Goal: Information Seeking & Learning: Learn about a topic

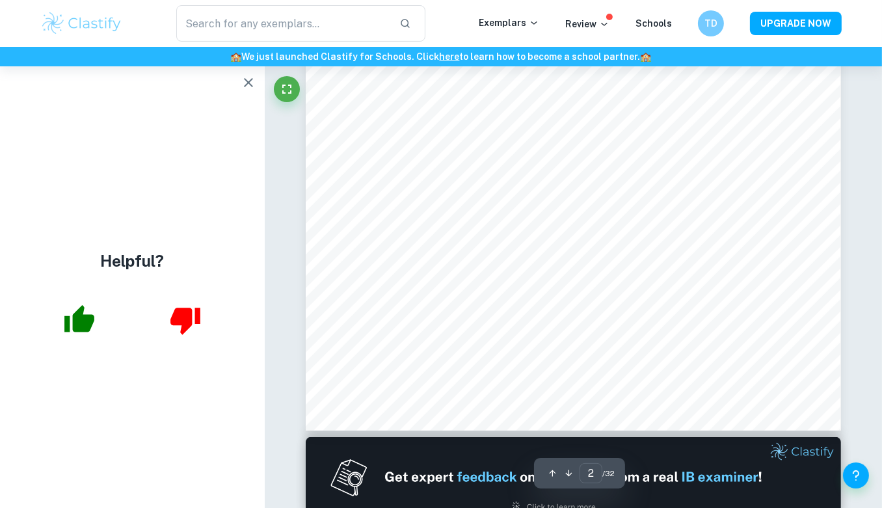
type input "2"
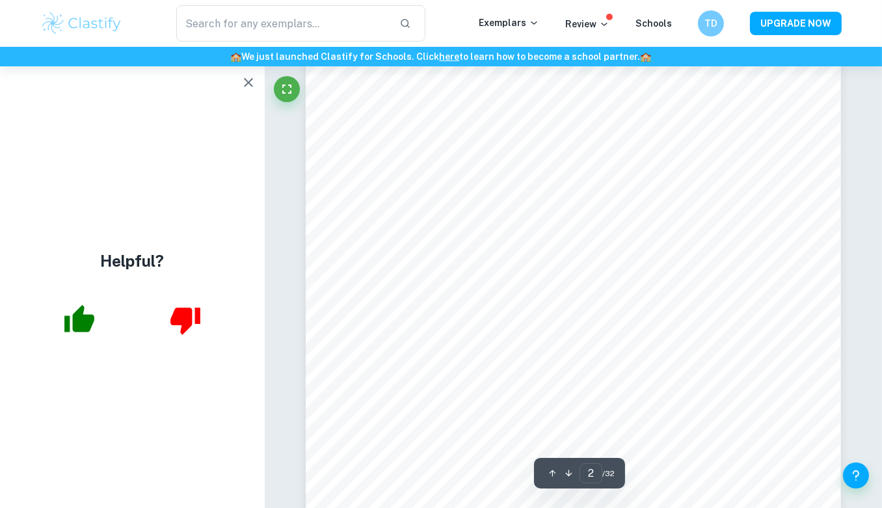
scroll to position [1100, 0]
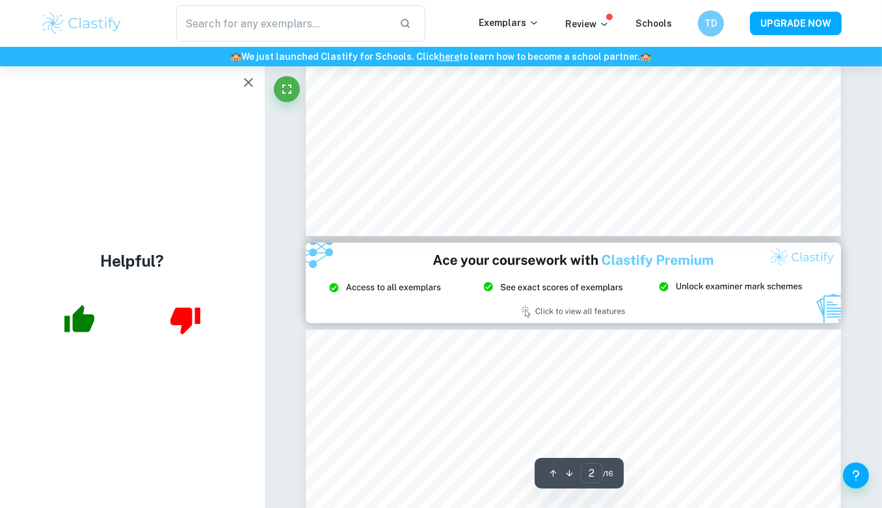
type input "3"
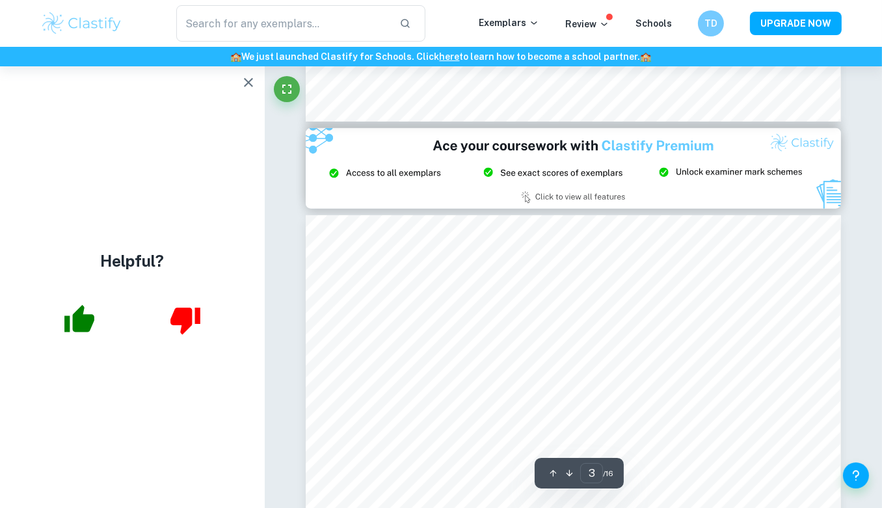
scroll to position [1566, 0]
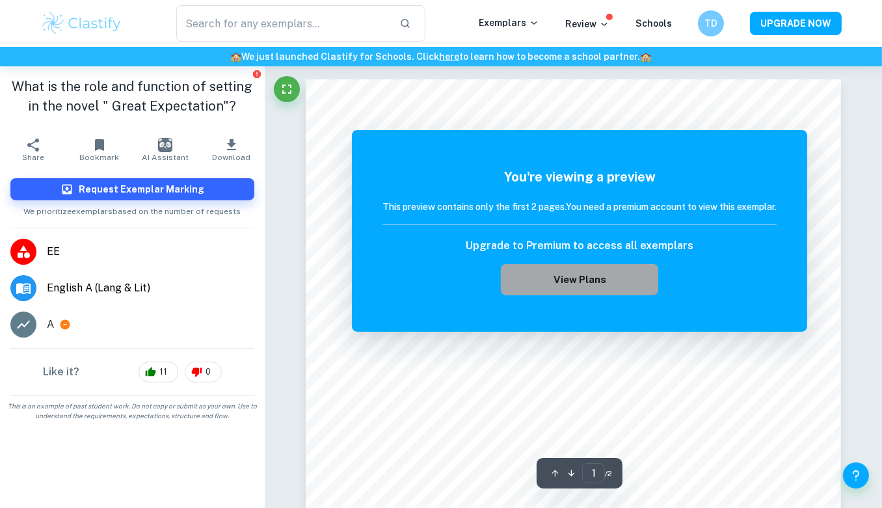
click at [605, 280] on button "View Plans" at bounding box center [579, 279] width 157 height 31
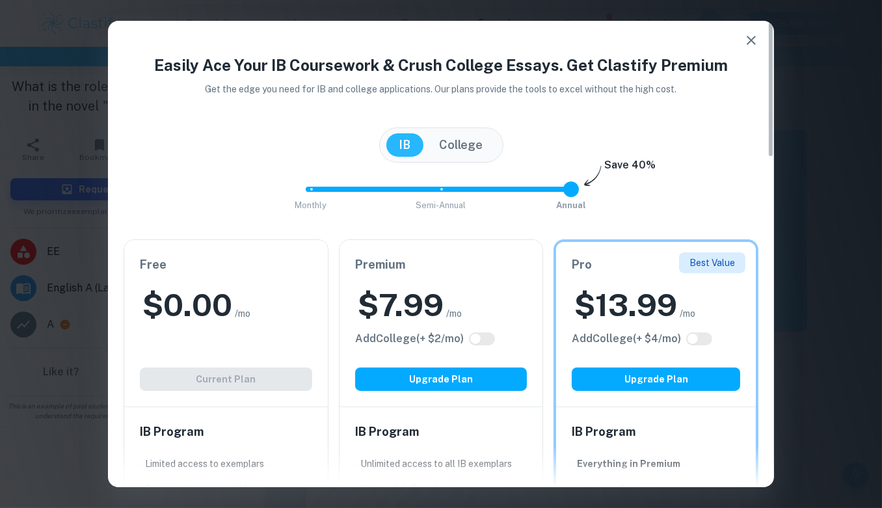
click at [751, 40] on icon "button" at bounding box center [751, 40] width 9 height 9
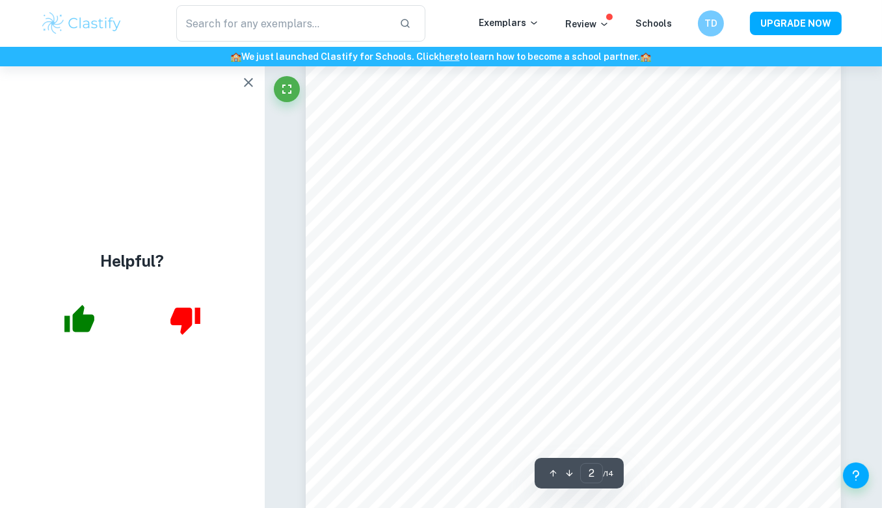
scroll to position [1015, 0]
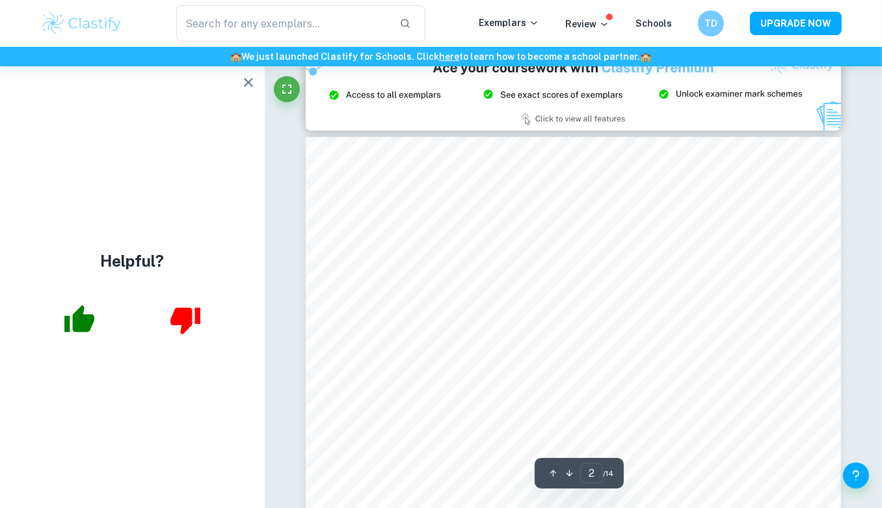
type input "3"
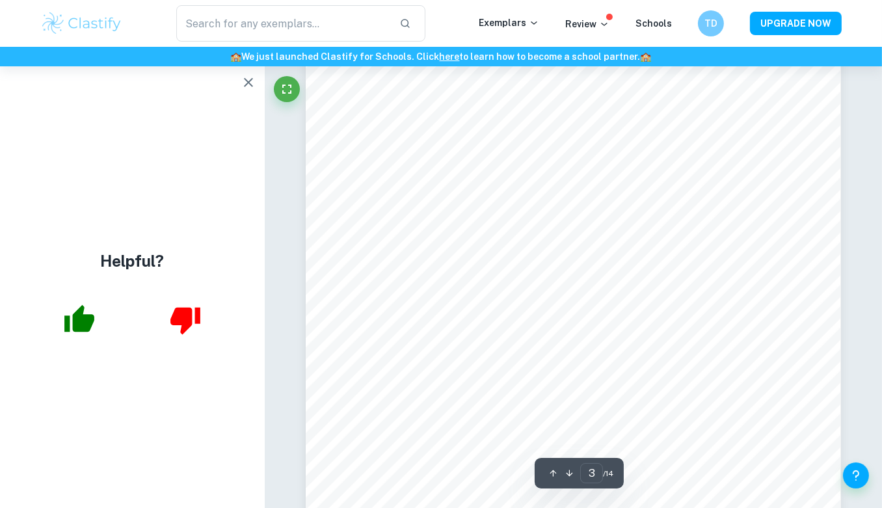
scroll to position [1951, 0]
